Goal: Task Accomplishment & Management: Manage account settings

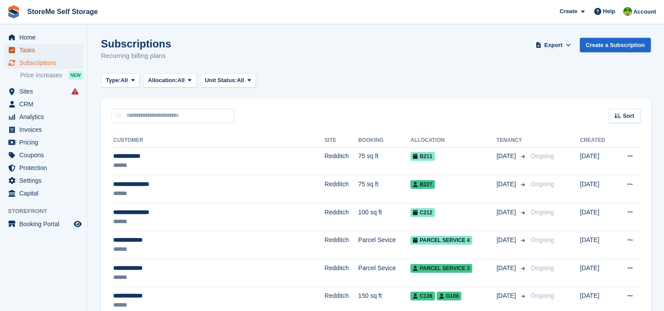
click at [29, 50] on span "Tasks" at bounding box center [45, 50] width 53 height 12
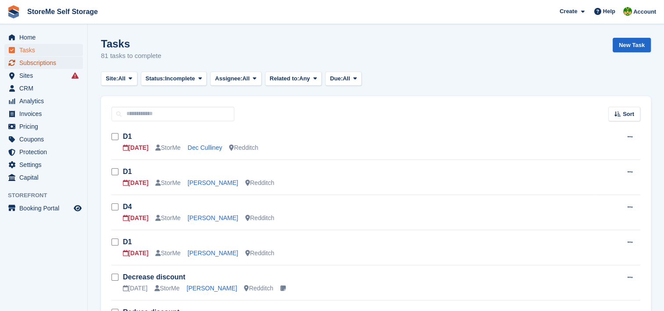
click at [33, 66] on span "Subscriptions" at bounding box center [45, 63] width 53 height 12
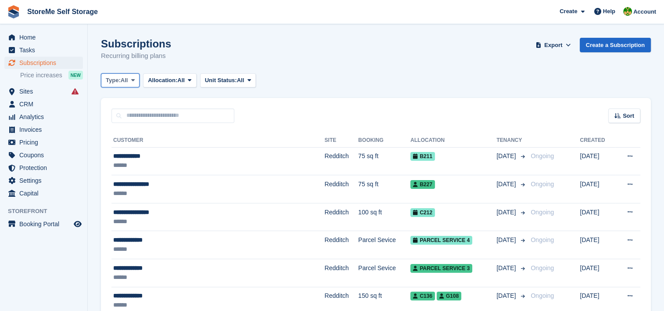
click at [121, 83] on span "Type:" at bounding box center [113, 80] width 15 height 9
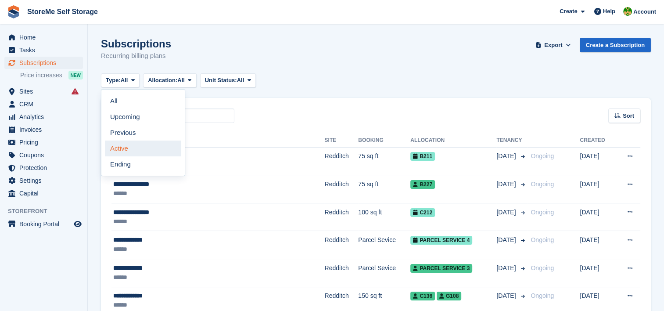
click at [125, 153] on link "Active" at bounding box center [143, 148] width 76 height 16
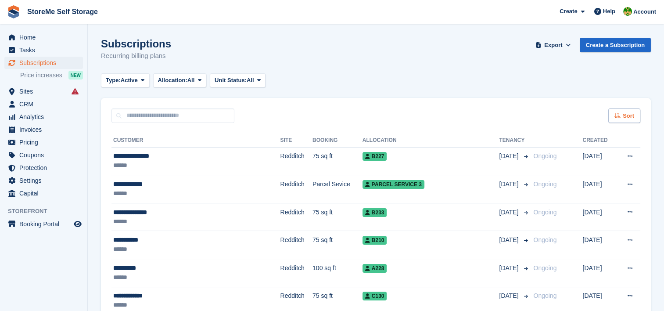
click at [639, 115] on div "Sort" at bounding box center [624, 115] width 32 height 14
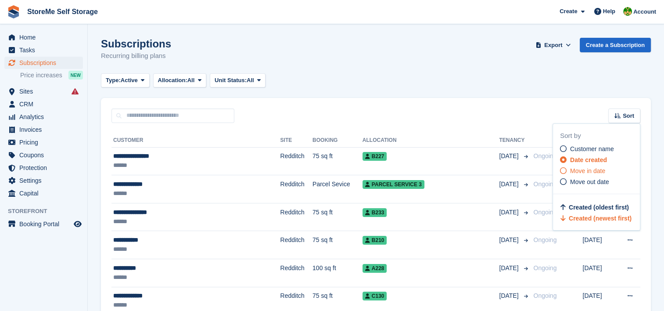
click at [601, 173] on span "Move in date" at bounding box center [587, 170] width 35 height 7
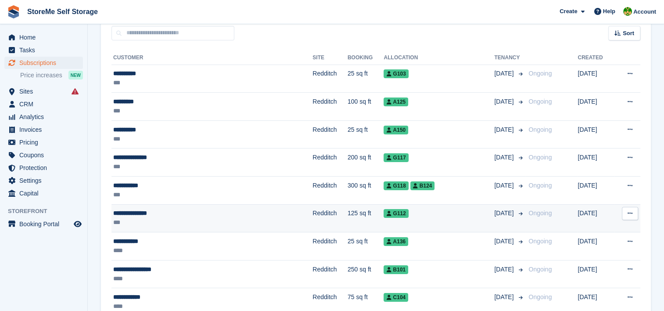
scroll to position [88, 0]
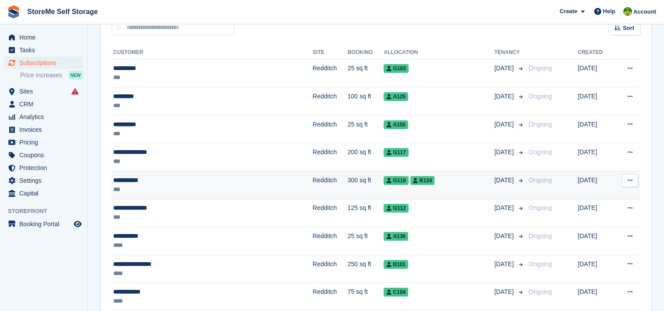
click at [313, 190] on td "Redditch" at bounding box center [330, 185] width 35 height 28
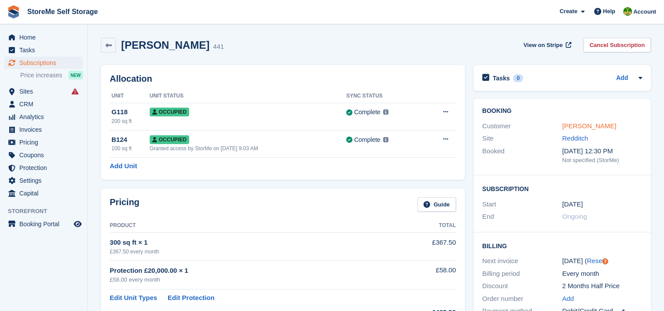
click at [574, 126] on link "Leon Styles" at bounding box center [589, 125] width 54 height 7
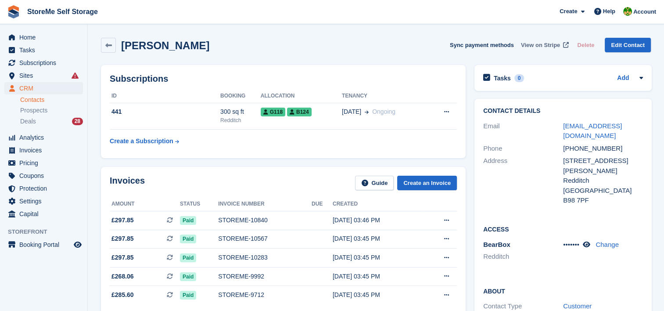
click at [556, 43] on span "View on Stripe" at bounding box center [540, 45] width 39 height 9
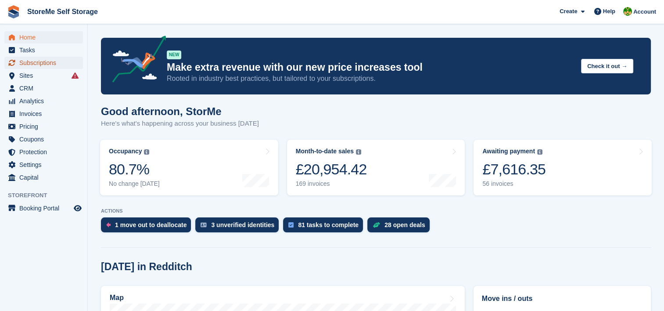
click at [47, 61] on span "Subscriptions" at bounding box center [45, 63] width 53 height 12
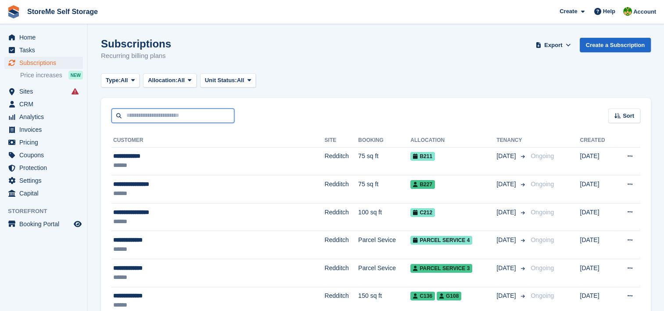
click at [190, 114] on input "text" at bounding box center [173, 115] width 123 height 14
type input "*****"
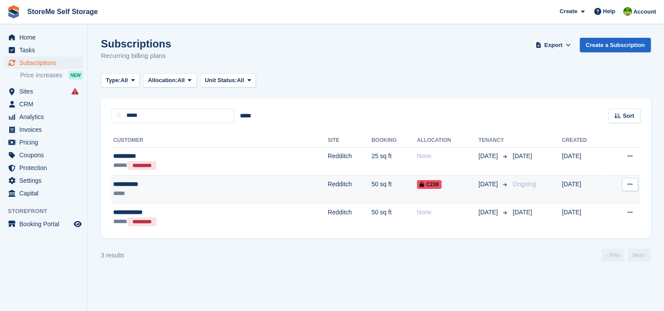
click at [328, 183] on td "Redditch" at bounding box center [350, 189] width 44 height 28
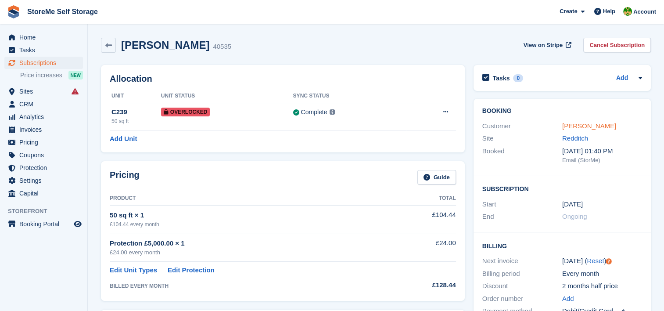
click at [580, 126] on link "[PERSON_NAME]" at bounding box center [589, 125] width 54 height 7
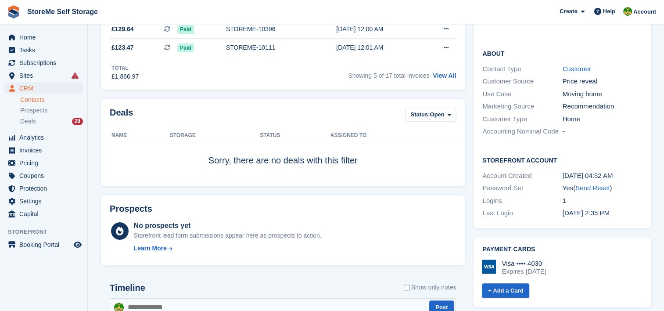
scroll to position [263, 0]
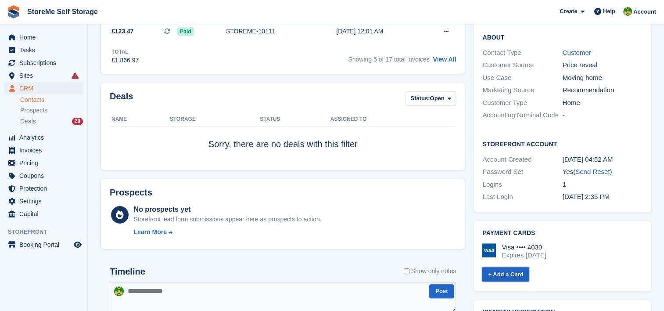
click at [507, 267] on link "+ Add a Card" at bounding box center [505, 274] width 47 height 14
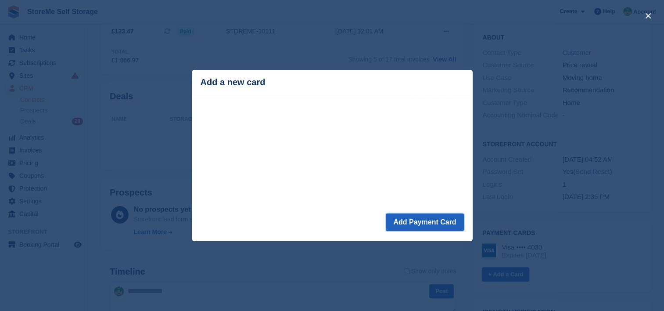
click at [428, 228] on button "Add Payment Card" at bounding box center [425, 222] width 78 height 18
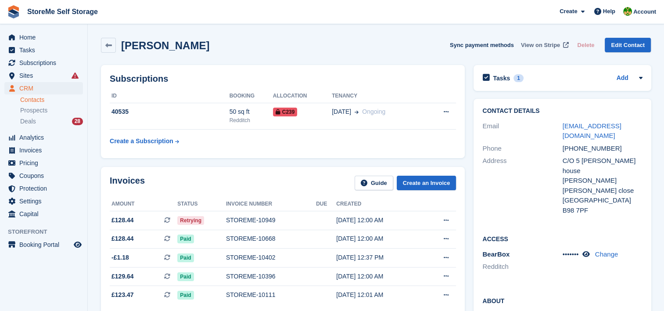
click at [553, 44] on span "View on Stripe" at bounding box center [540, 45] width 39 height 9
click at [240, 219] on div "STOREME-10949" at bounding box center [271, 220] width 90 height 9
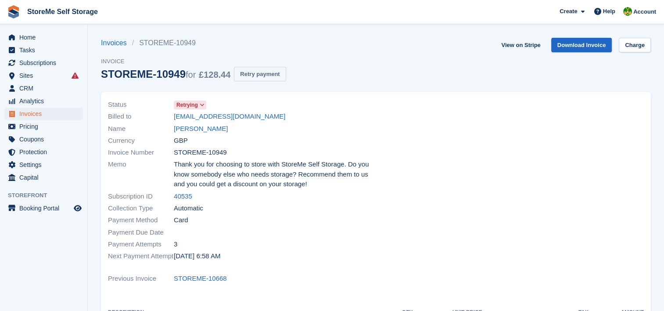
click at [254, 74] on button "Retry payment" at bounding box center [260, 74] width 52 height 14
click at [642, 43] on link "Charge" at bounding box center [635, 45] width 32 height 14
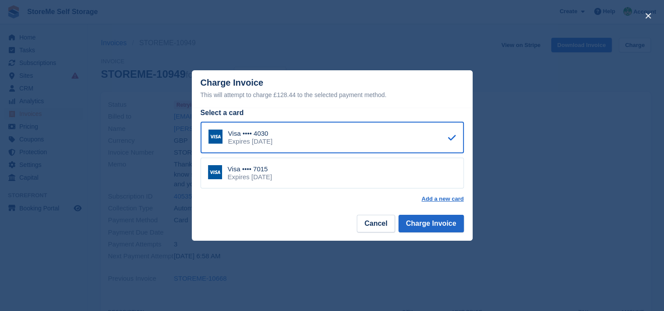
click at [280, 173] on div "Visa •••• 7015 Expires [DATE]" at bounding box center [332, 173] width 263 height 31
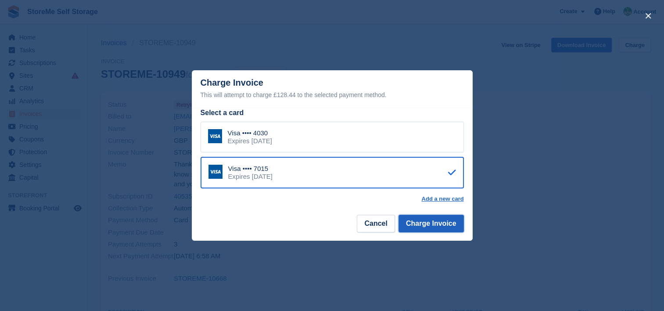
click at [419, 223] on button "Charge Invoice" at bounding box center [431, 224] width 65 height 18
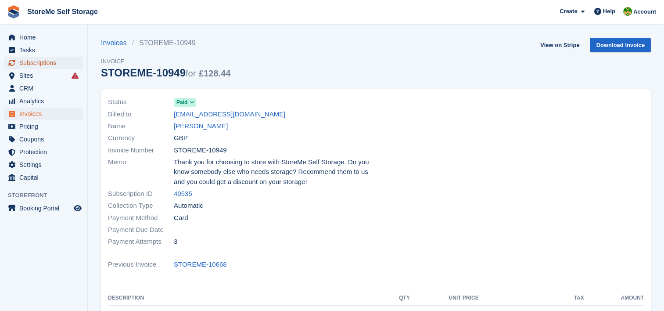
click at [30, 61] on span "Subscriptions" at bounding box center [45, 63] width 53 height 12
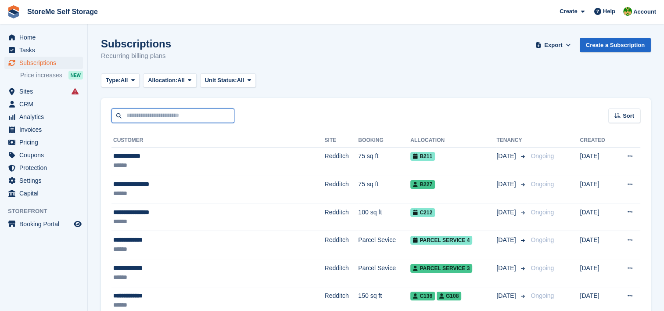
click at [209, 116] on input "text" at bounding box center [173, 115] width 123 height 14
type input "*****"
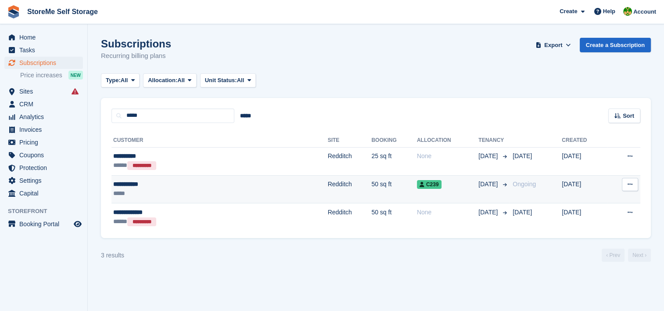
click at [328, 181] on td "Redditch" at bounding box center [350, 189] width 44 height 28
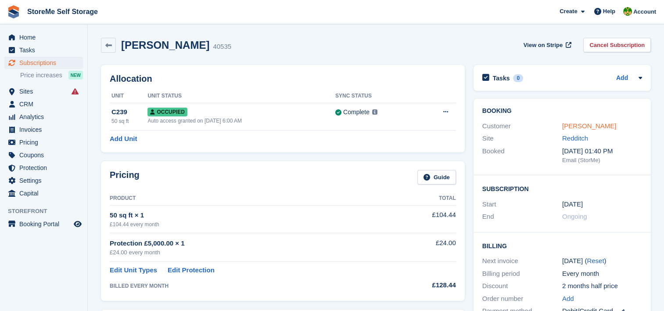
click at [594, 123] on link "Simon Jones" at bounding box center [589, 125] width 54 height 7
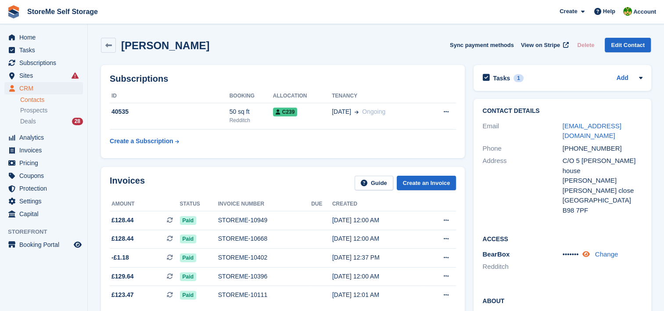
click at [588, 251] on icon at bounding box center [585, 254] width 7 height 7
click at [608, 250] on link "Change" at bounding box center [613, 253] width 23 height 7
drag, startPoint x: 597, startPoint y: 227, endPoint x: 541, endPoint y: 225, distance: 56.3
click at [541, 248] on div "BearBox Redditch ****** **** Cancel" at bounding box center [562, 268] width 160 height 40
type input "******"
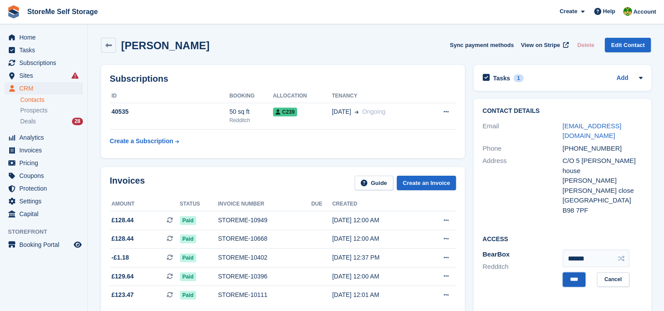
click at [572, 272] on input "****" at bounding box center [574, 279] width 23 height 14
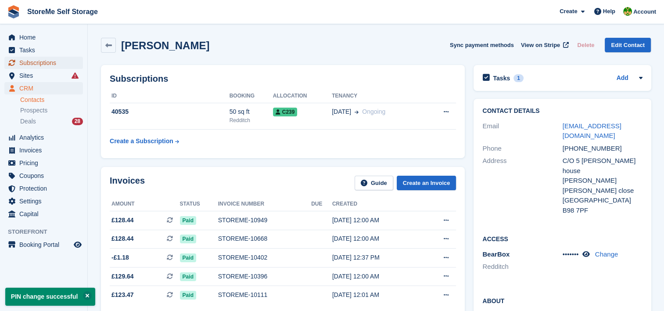
click at [53, 62] on span "Subscriptions" at bounding box center [45, 63] width 53 height 12
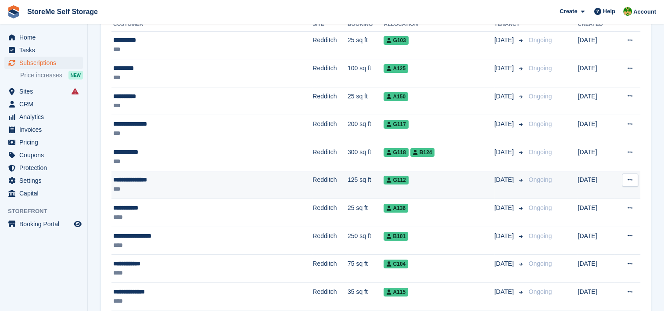
scroll to position [132, 0]
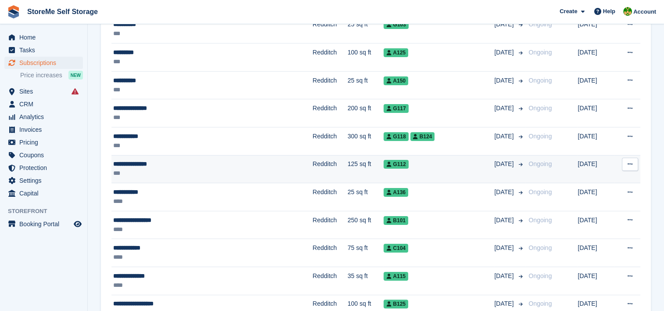
click at [230, 165] on div "**********" at bounding box center [182, 163] width 138 height 9
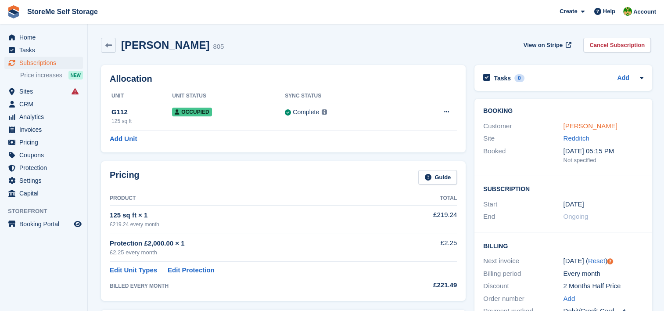
click at [591, 125] on link "[PERSON_NAME]" at bounding box center [590, 125] width 54 height 7
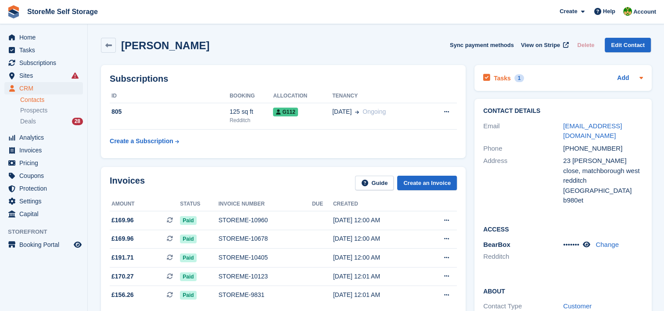
click at [502, 77] on h2 "Tasks" at bounding box center [502, 78] width 17 height 8
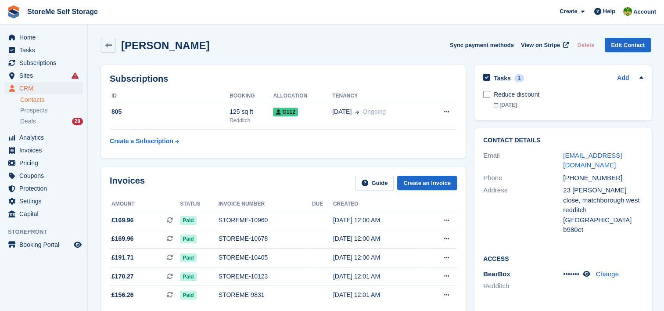
click at [502, 77] on h2 "Tasks" at bounding box center [502, 78] width 17 height 8
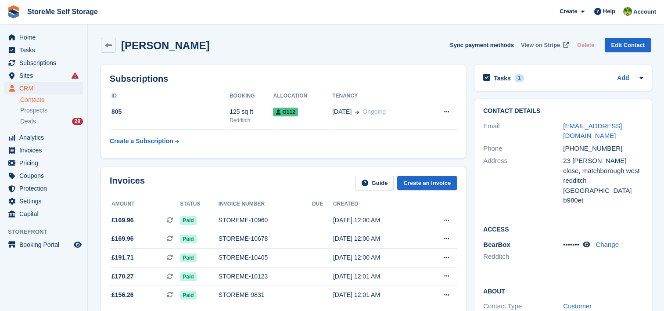
click at [544, 43] on span "View on Stripe" at bounding box center [540, 45] width 39 height 9
